Goal: Transaction & Acquisition: Download file/media

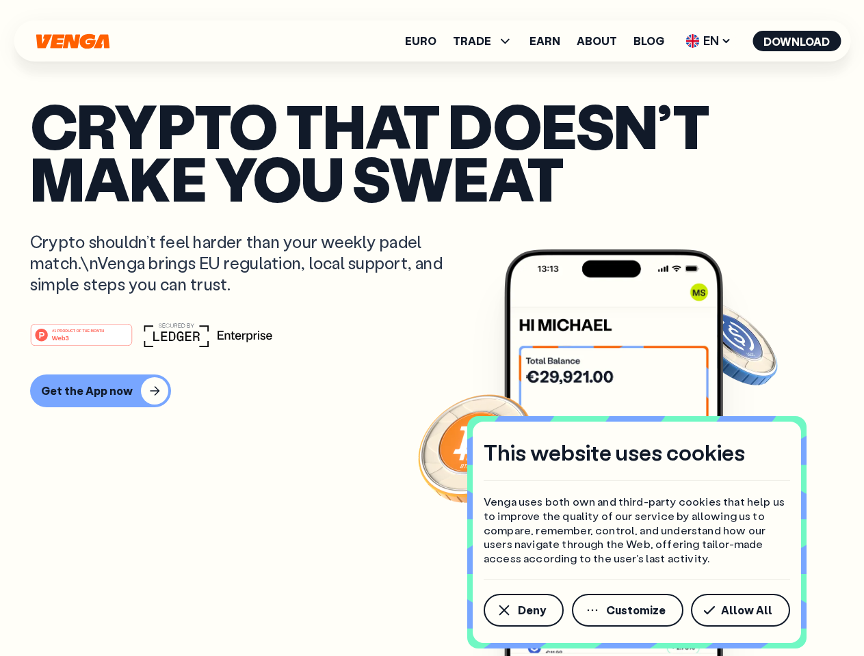
click at [431, 328] on div "#1 PRODUCT OF THE MONTH Web3" at bounding box center [431, 335] width 803 height 25
click at [522, 611] on span "Deny" at bounding box center [532, 610] width 28 height 11
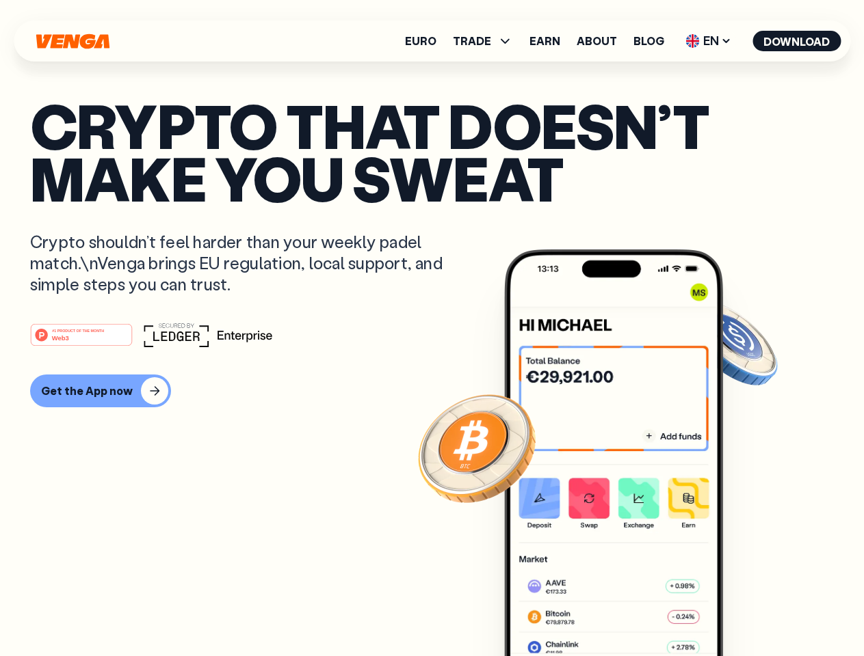
click at [628, 611] on img at bounding box center [613, 479] width 219 height 458
click at [743, 611] on article "Crypto that doesn’t make you sweat Crypto shouldn’t feel harder than your weekl…" at bounding box center [431, 355] width 803 height 513
click at [487, 41] on span "TRADE" at bounding box center [472, 41] width 38 height 11
click at [708, 41] on span "EN" at bounding box center [707, 41] width 55 height 22
click at [797, 41] on button "Download" at bounding box center [796, 41] width 88 height 21
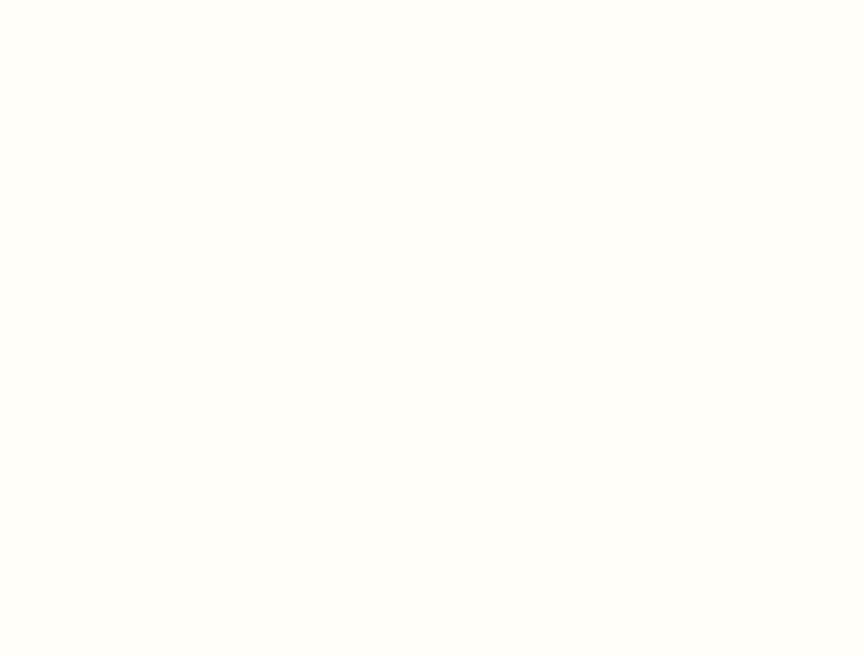
click at [431, 0] on html "This website uses cookies Venga uses both own and third-party cookies that help…" at bounding box center [432, 0] width 864 height 0
click at [98, 0] on html "This website uses cookies Venga uses both own and third-party cookies that help…" at bounding box center [432, 0] width 864 height 0
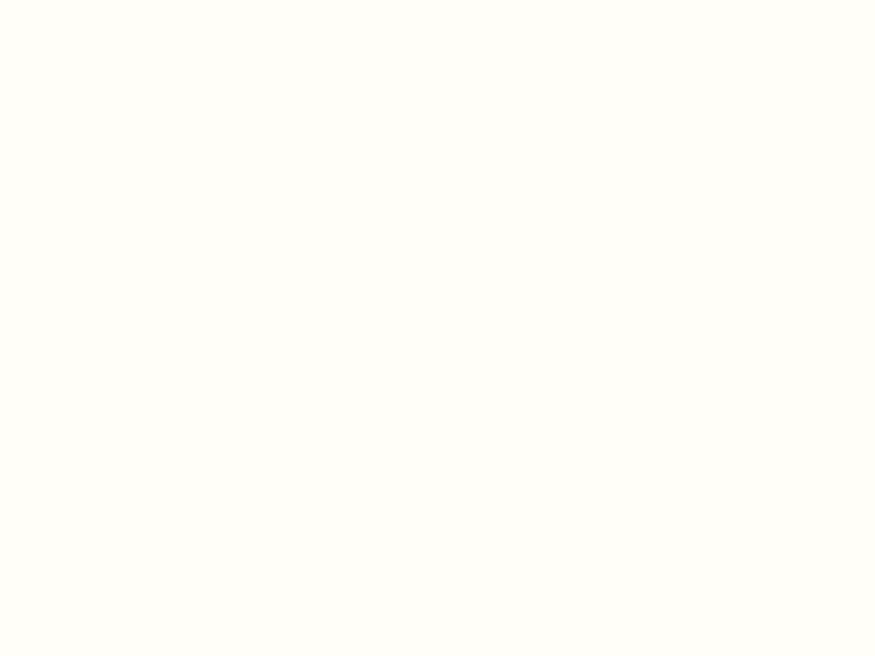
click at [83, 0] on html "This website uses cookies Venga uses both own and third-party cookies that help…" at bounding box center [437, 0] width 875 height 0
